Goal: Information Seeking & Learning: Learn about a topic

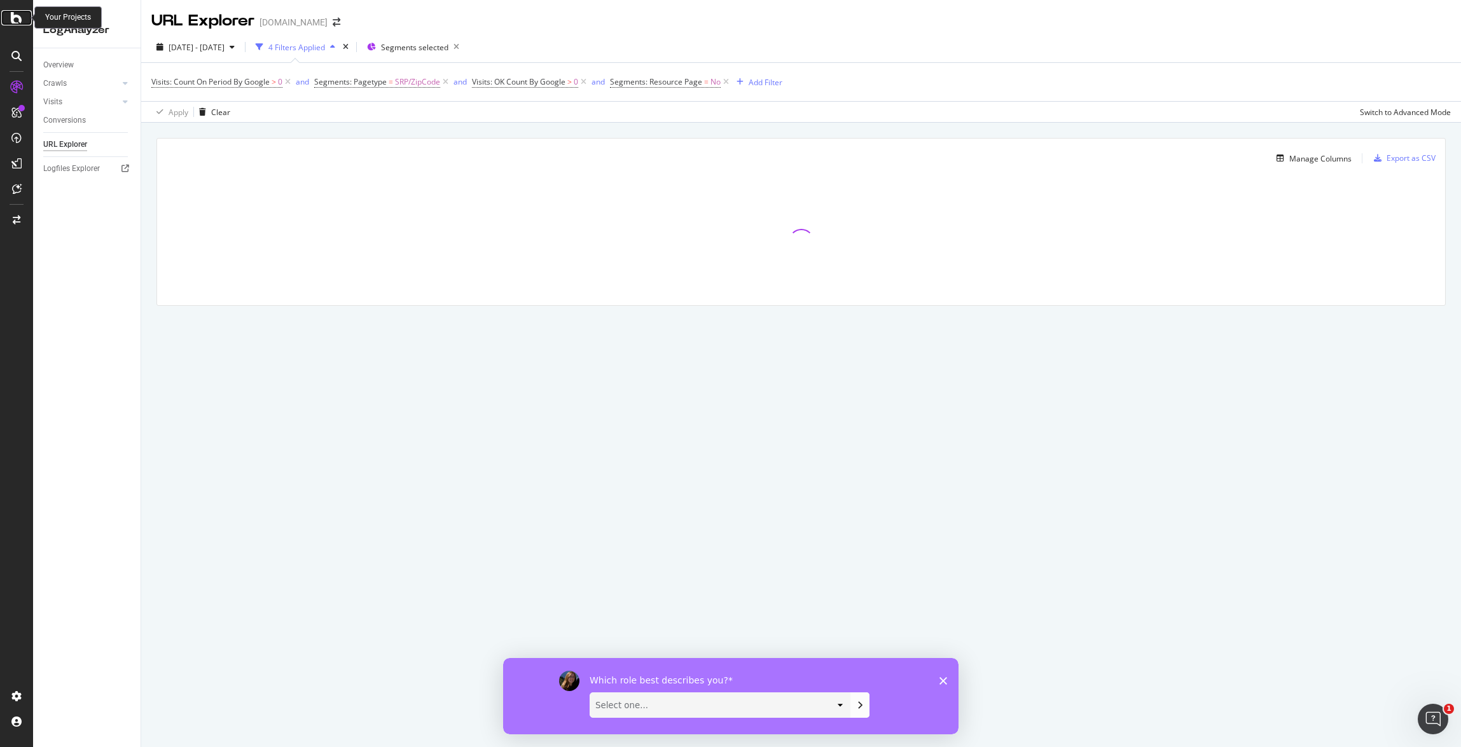
click at [17, 18] on icon at bounding box center [16, 17] width 11 height 15
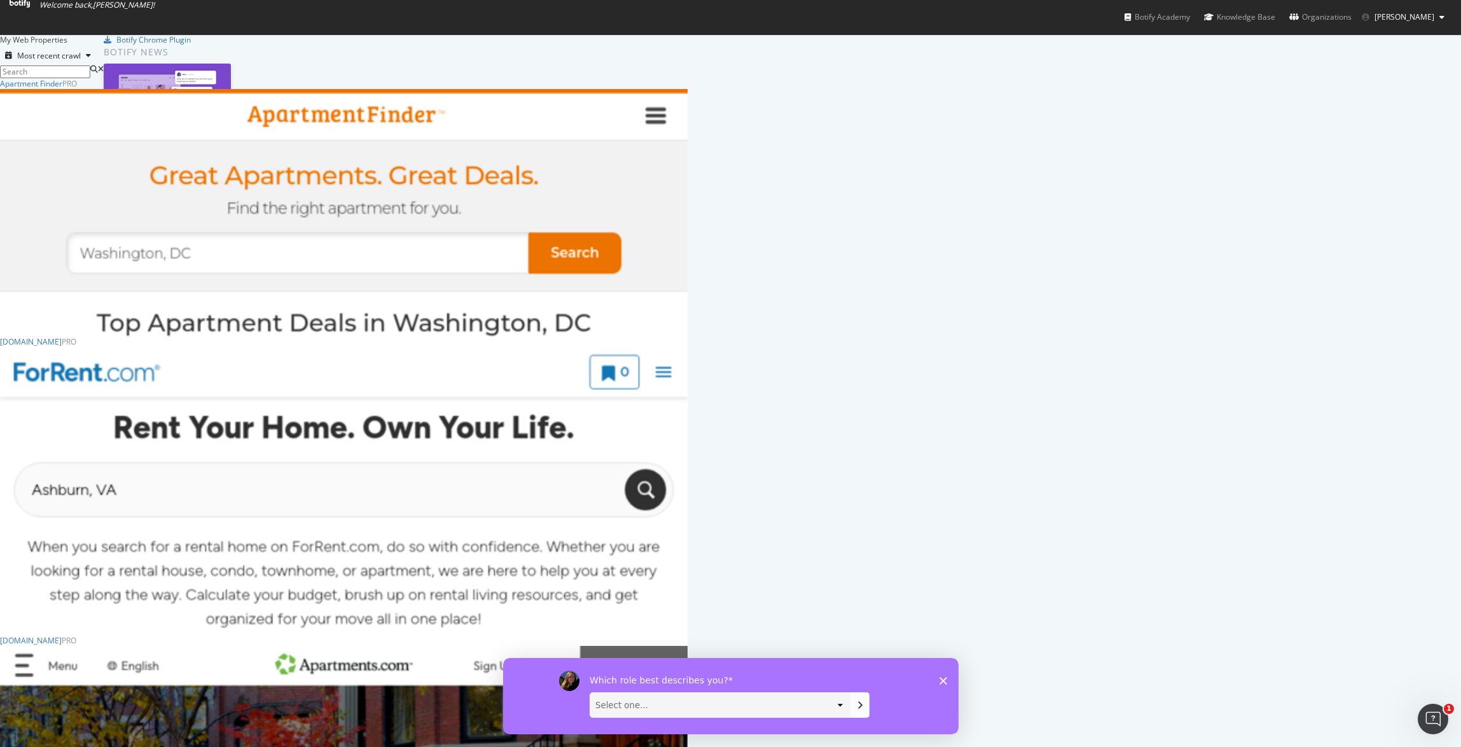
scroll to position [219, 0]
click at [62, 337] on div "[DOMAIN_NAME]" at bounding box center [31, 342] width 62 height 11
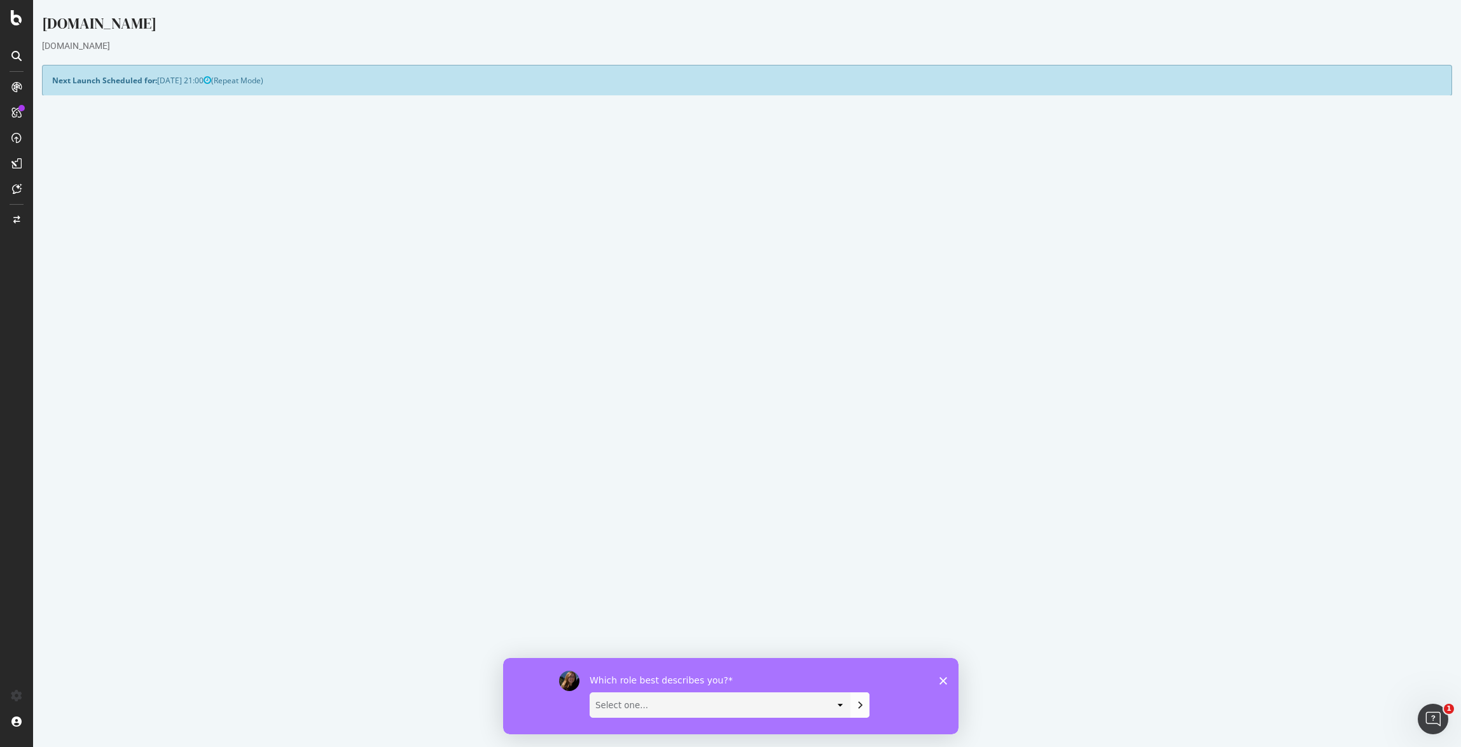
click at [943, 683] on icon "Close survey" at bounding box center [943, 681] width 8 height 8
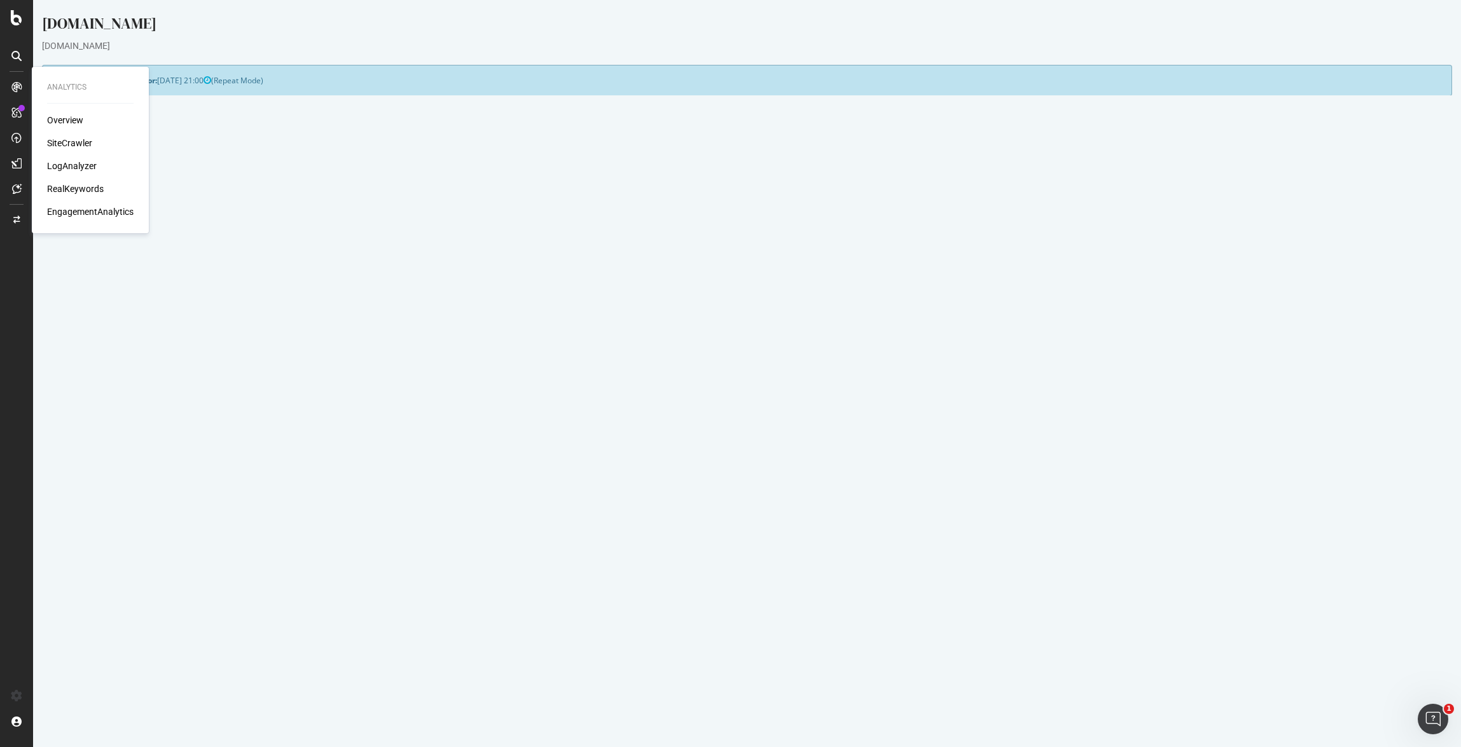
click at [73, 163] on div "LogAnalyzer" at bounding box center [72, 166] width 50 height 13
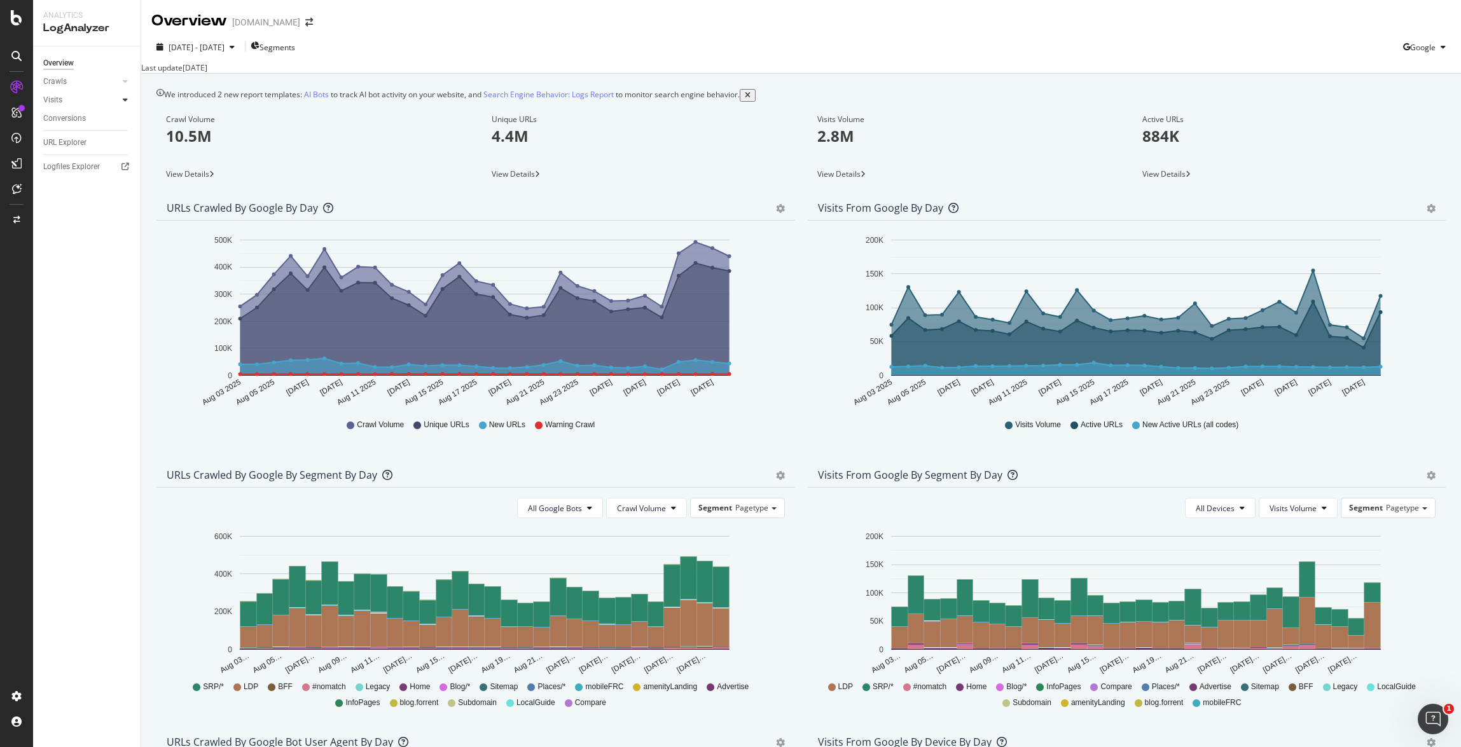
click at [124, 96] on icon at bounding box center [125, 100] width 5 height 8
click at [85, 118] on div "Daily Distribution" at bounding box center [78, 118] width 59 height 13
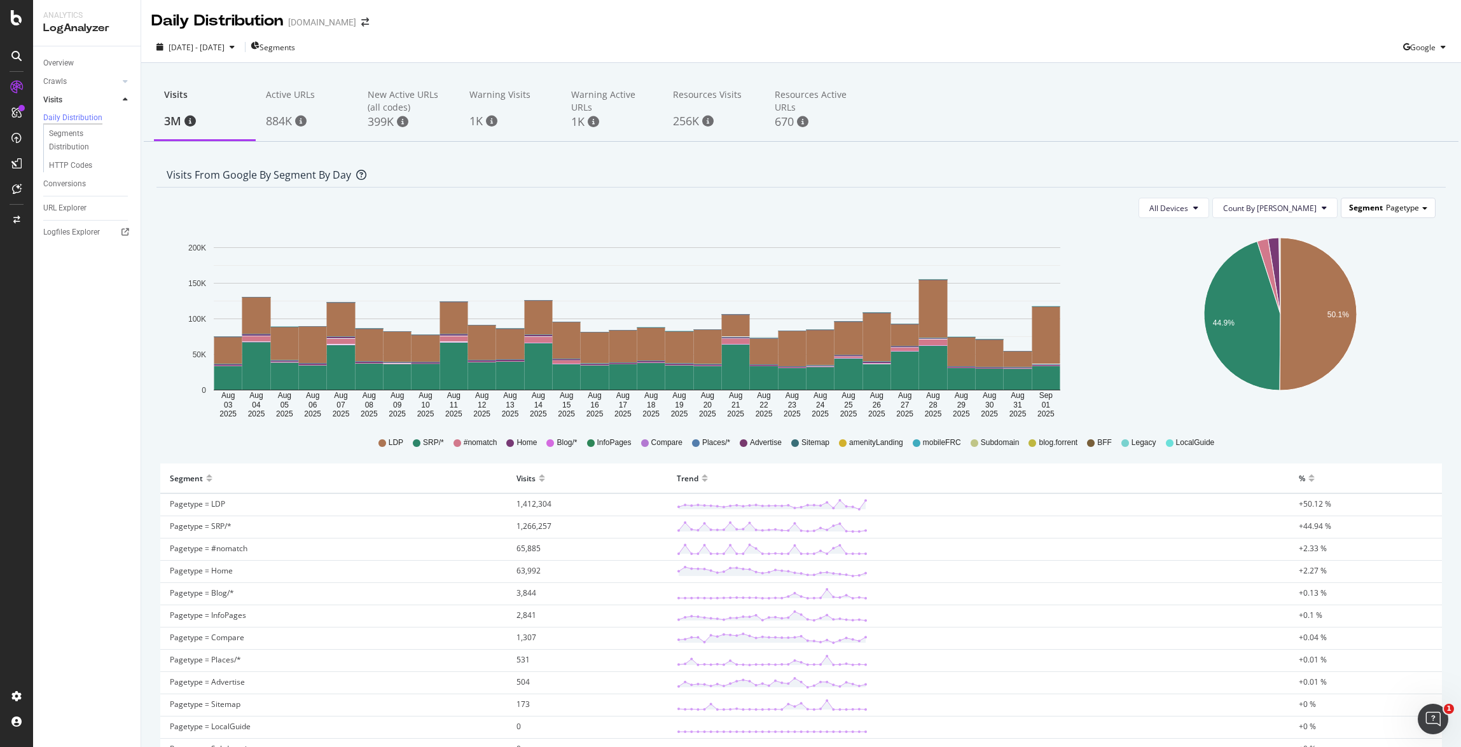
click at [1389, 212] on span "Pagetype" at bounding box center [1402, 207] width 33 height 11
click at [1330, 61] on div "[DATE] - [DATE] Segments Google" at bounding box center [801, 49] width 1320 height 25
click at [899, 31] on div "Daily Distribution [DOMAIN_NAME]" at bounding box center [801, 16] width 1320 height 32
click at [295, 48] on span "Segments" at bounding box center [278, 47] width 36 height 11
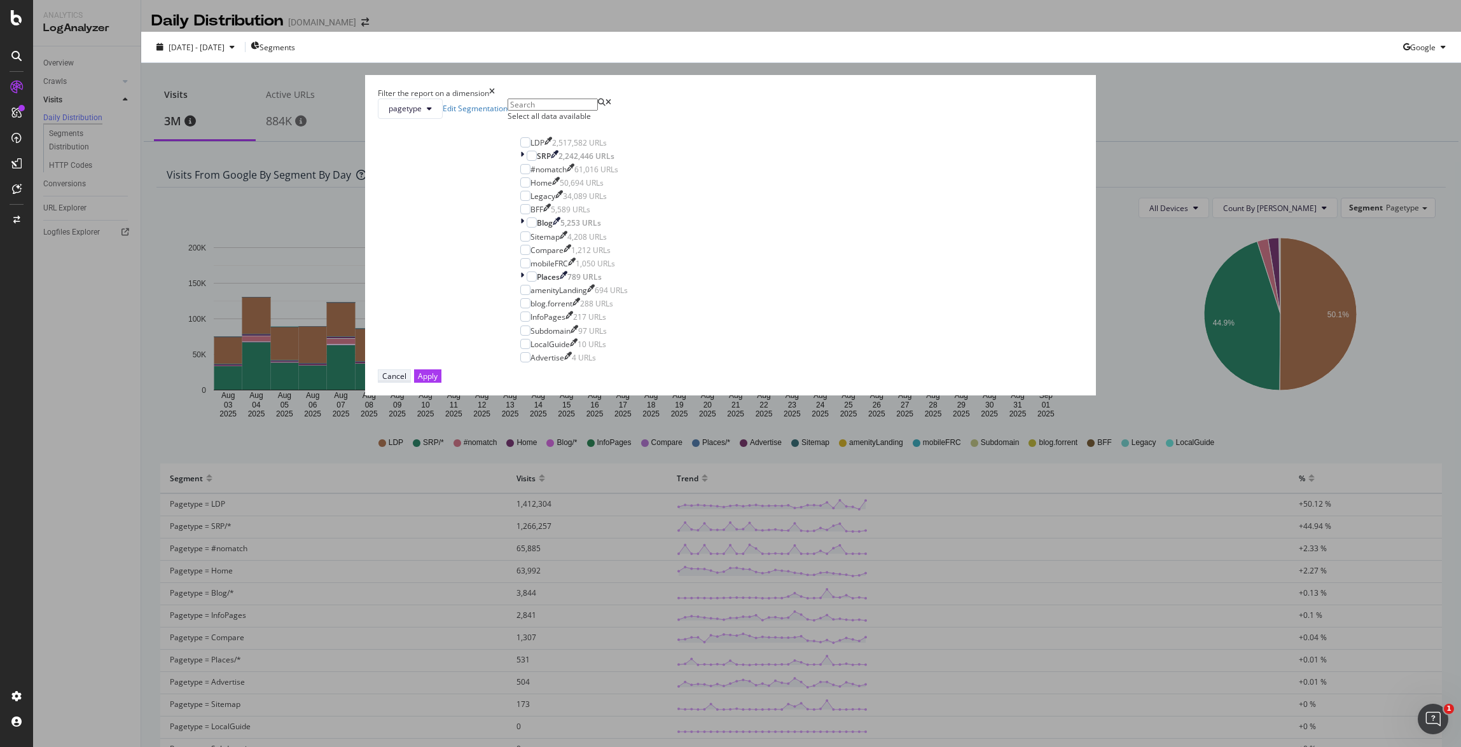
click at [406, 382] on div "Cancel" at bounding box center [394, 376] width 24 height 11
